Goal: Information Seeking & Learning: Learn about a topic

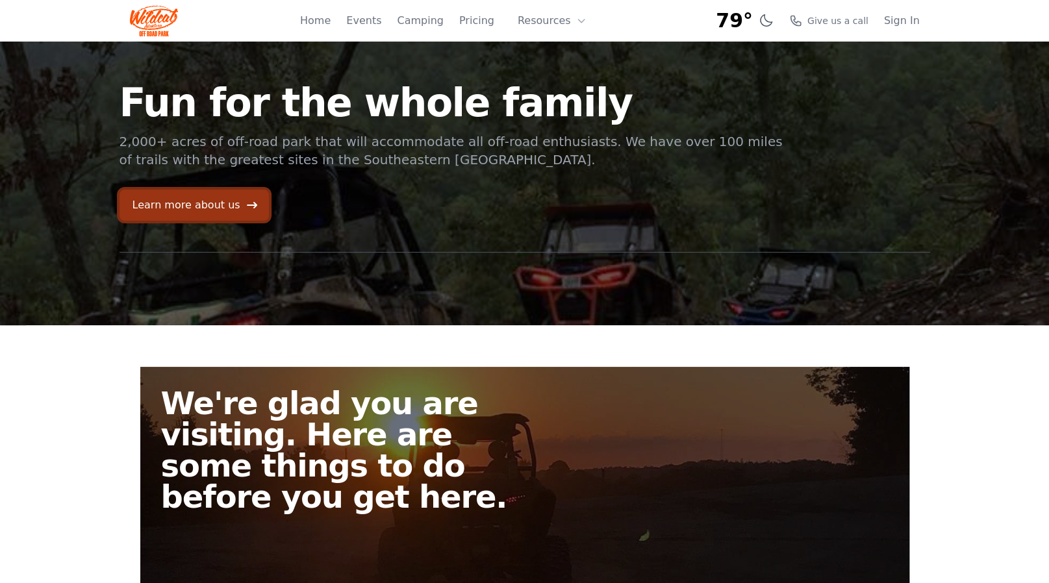
click at [222, 206] on link "Learn more about us" at bounding box center [194, 205] width 149 height 31
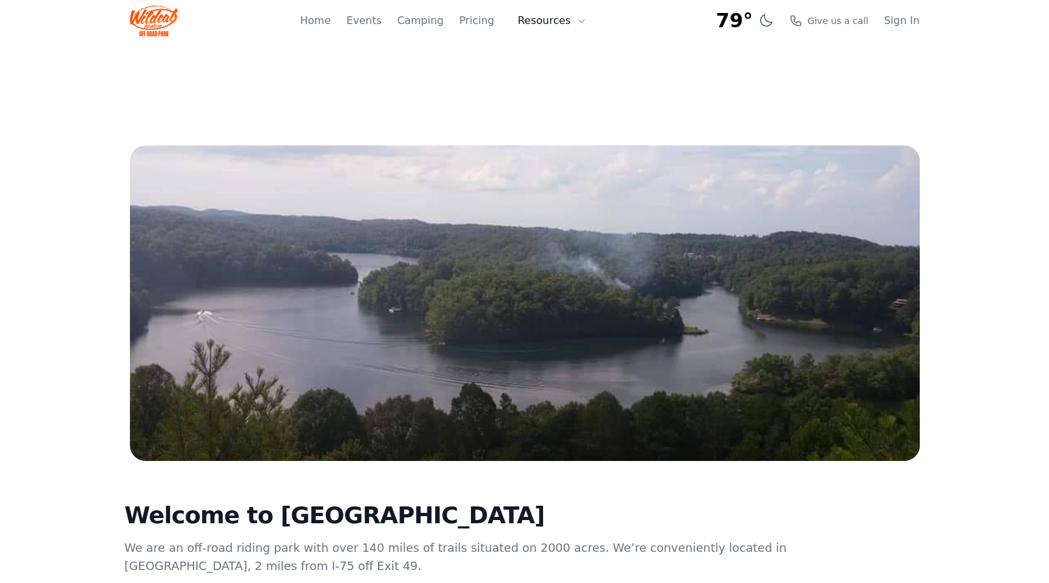
click at [546, 25] on button "Resources" at bounding box center [552, 21] width 84 height 26
click at [556, 79] on link "FAQ" at bounding box center [572, 76] width 125 height 23
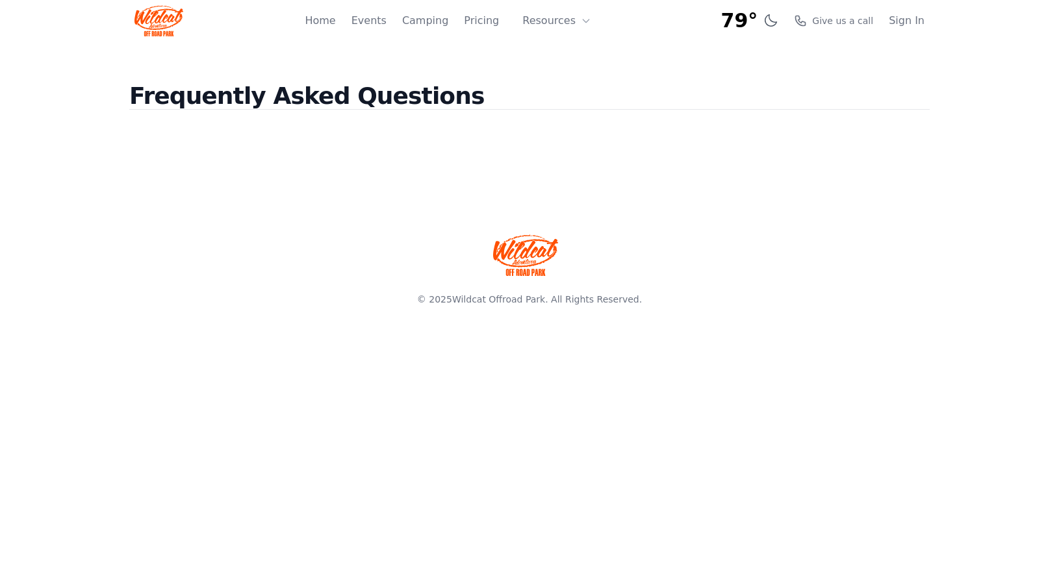
click at [1049, 333] on html "79° 7-Day Forecast Tue 68° 88° Wed 67° 87° Thu 69° 89° Fri 69° 81° Sat 68° 93° …" at bounding box center [529, 166] width 1059 height 333
click at [161, 23] on img at bounding box center [159, 20] width 49 height 31
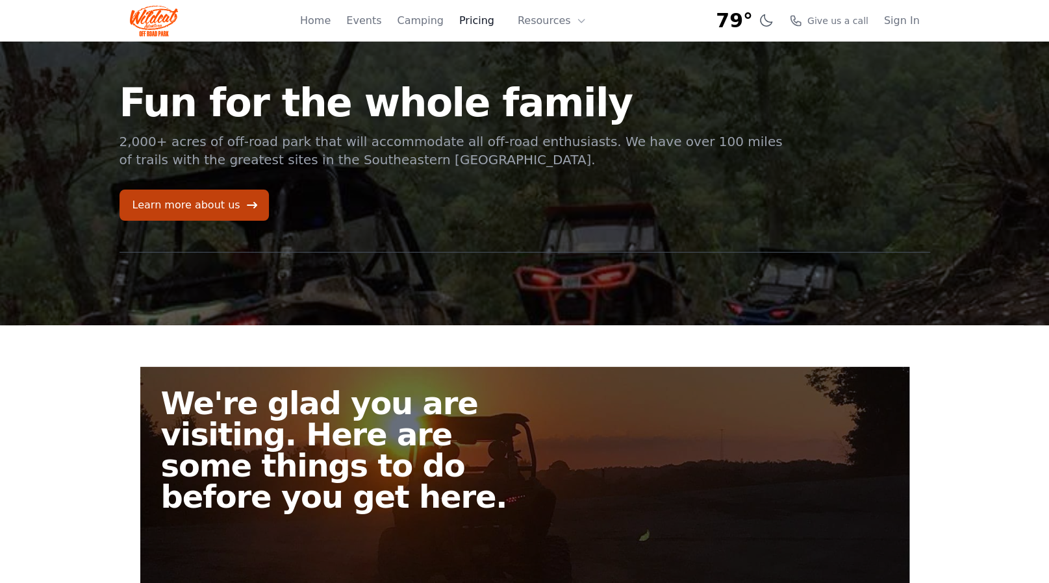
click at [483, 23] on link "Pricing" at bounding box center [476, 21] width 35 height 16
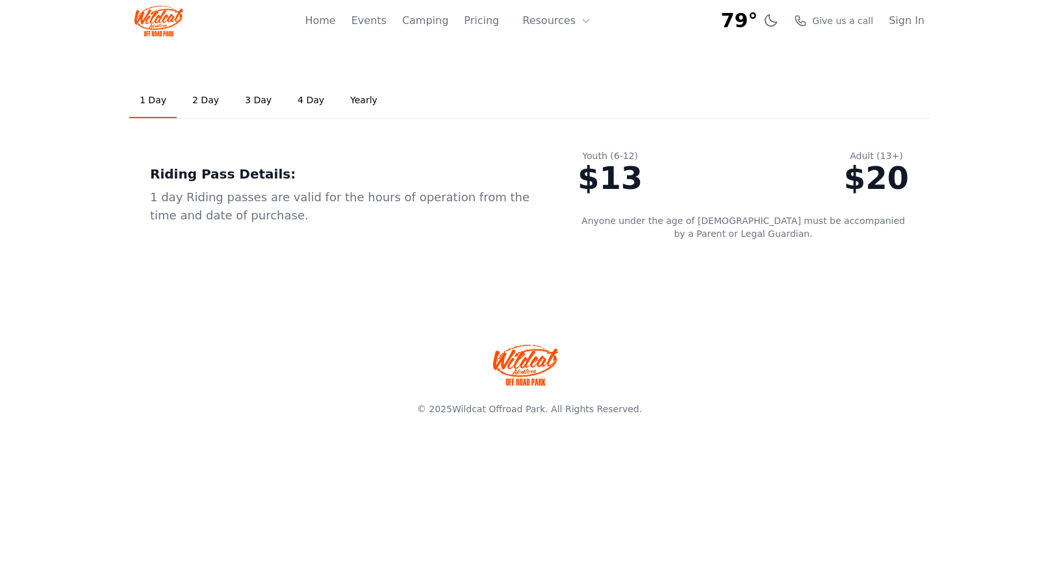
click at [352, 102] on link "Yearly" at bounding box center [364, 100] width 48 height 35
